Goal: Check status: Check status

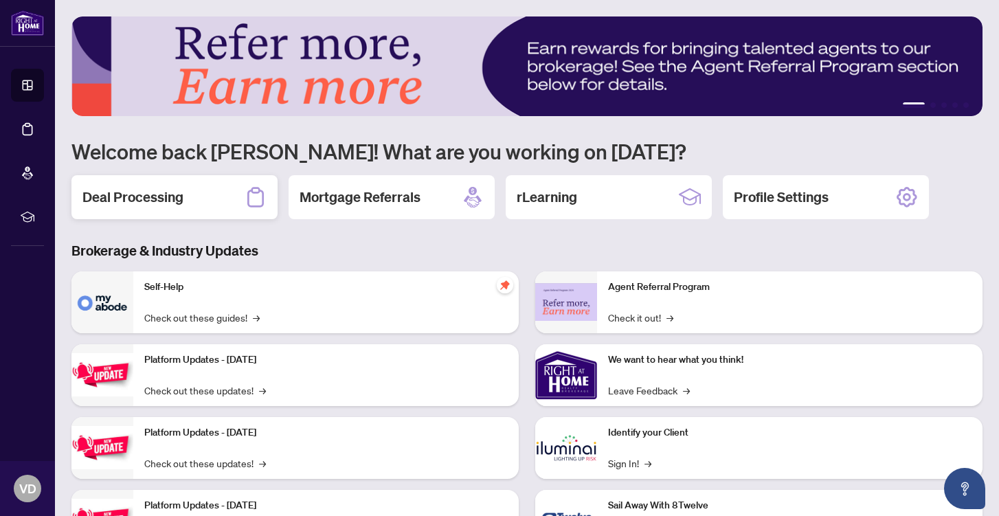
click at [144, 201] on h2 "Deal Processing" at bounding box center [132, 196] width 101 height 19
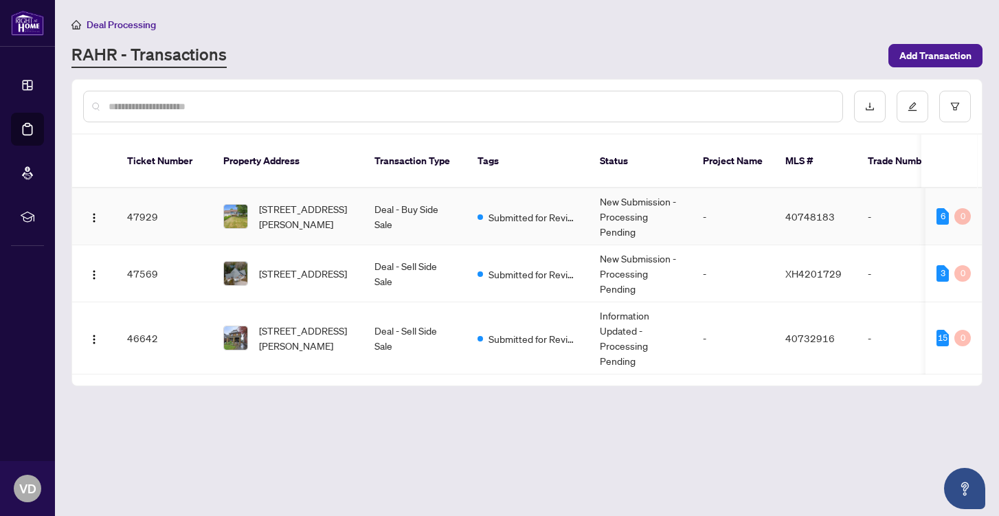
click at [144, 201] on td "47929" at bounding box center [164, 216] width 96 height 57
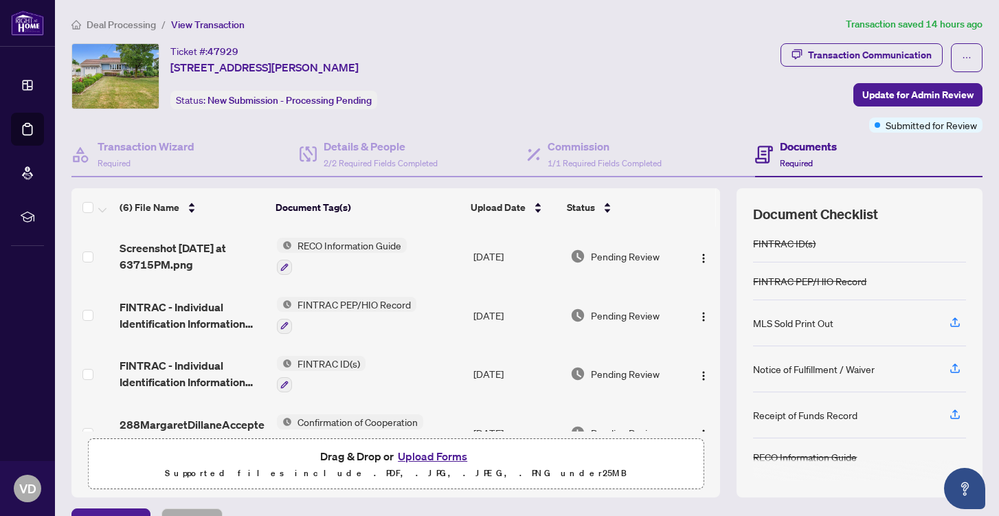
scroll to position [79, 0]
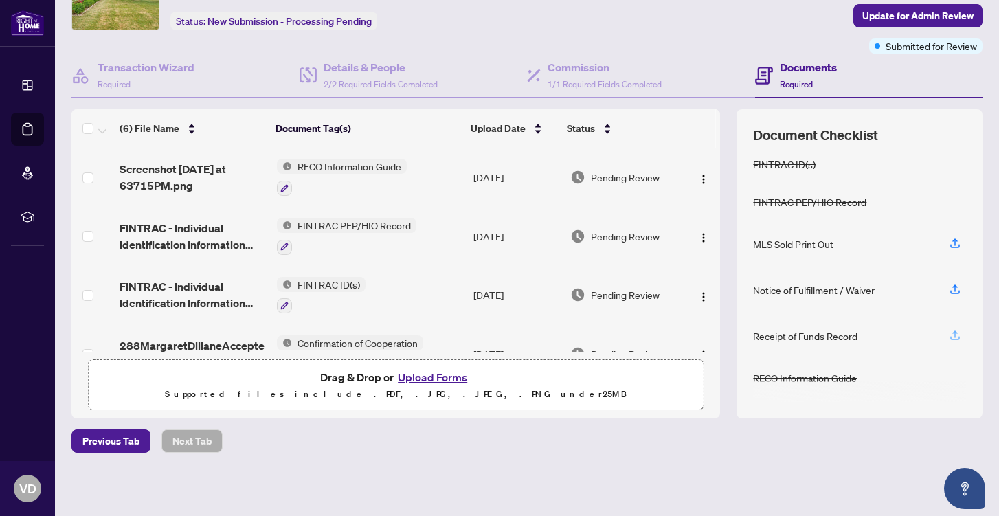
click at [958, 332] on icon "button" at bounding box center [954, 335] width 12 height 12
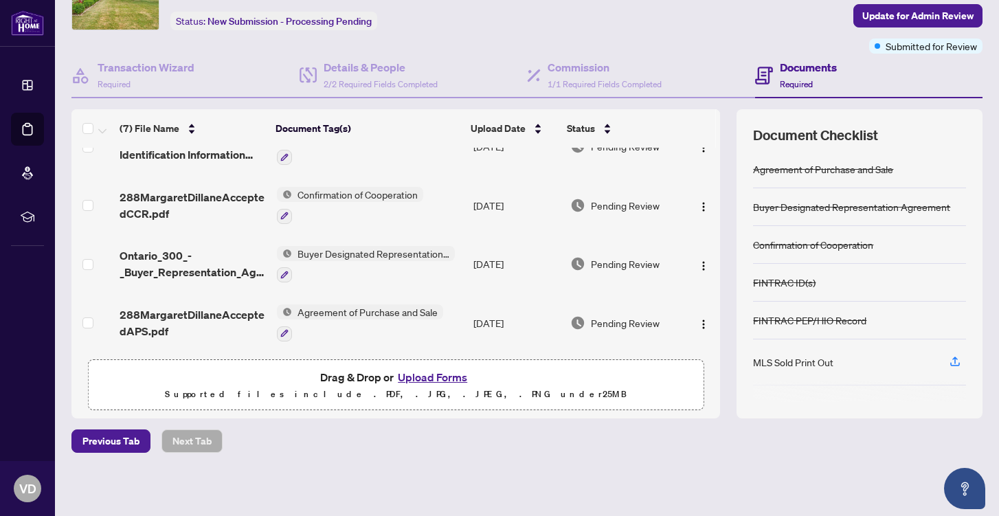
scroll to position [0, 0]
